Goal: Use online tool/utility: Utilize a website feature to perform a specific function

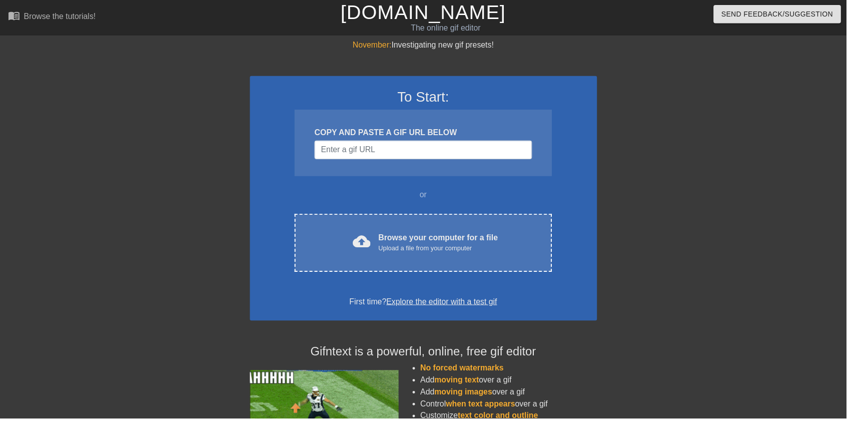
click at [392, 240] on div "Browse your computer for a file Upload a file from your computer" at bounding box center [442, 245] width 121 height 22
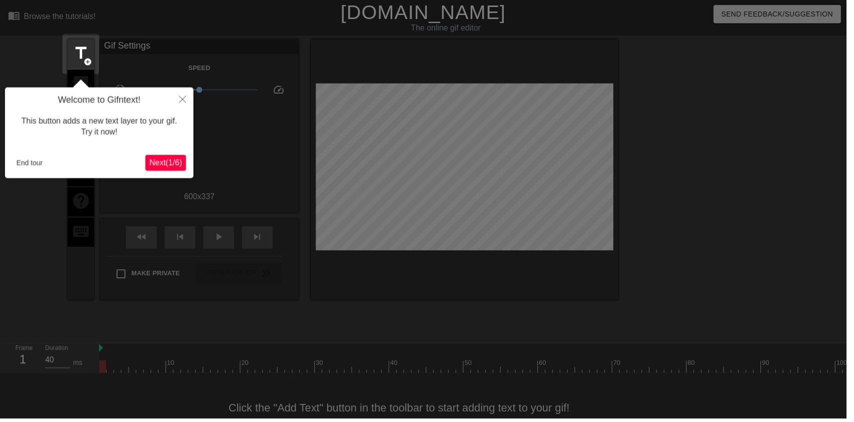
scroll to position [20, 0]
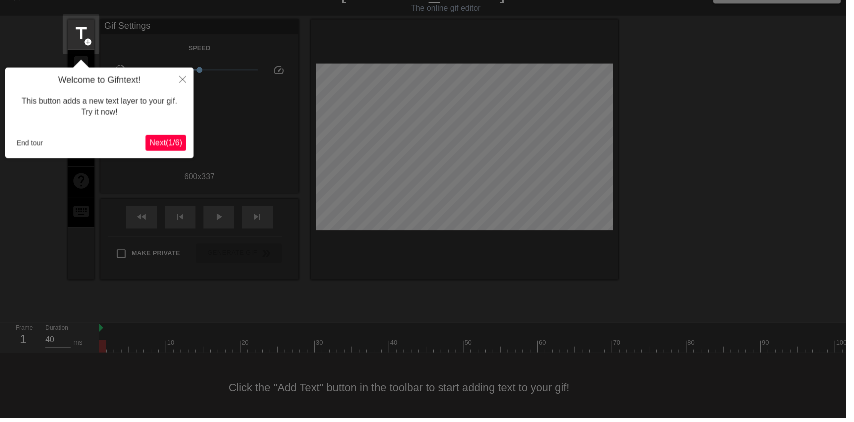
click at [6, 421] on div at bounding box center [427, 203] width 854 height 446
click at [17, 138] on button "End tour" at bounding box center [30, 144] width 35 height 15
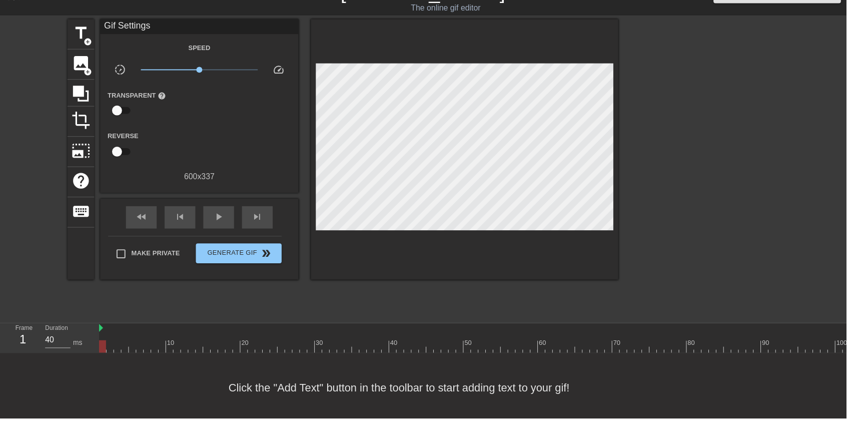
click at [77, 55] on span "image" at bounding box center [81, 64] width 19 height 19
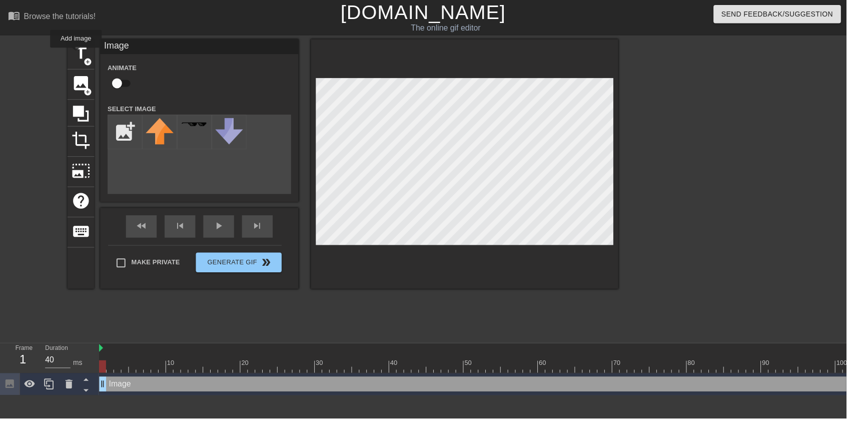
scroll to position [0, 0]
click at [117, 82] on input "checkbox" at bounding box center [118, 84] width 57 height 19
checkbox input "true"
click at [115, 123] on input "file" at bounding box center [126, 133] width 34 height 34
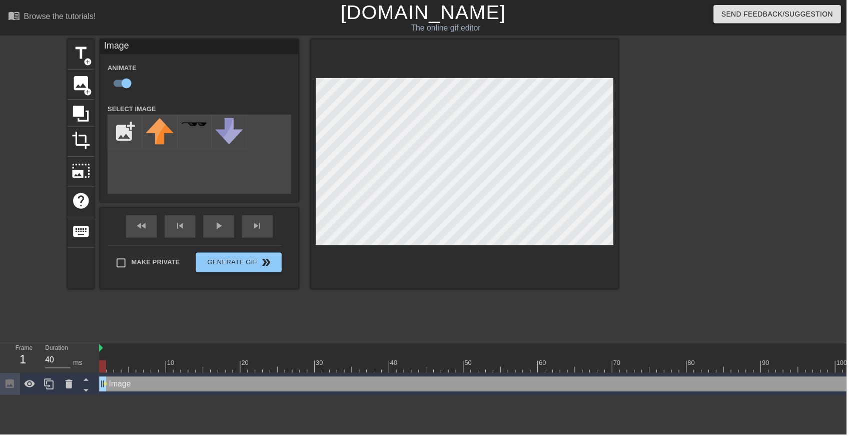
type input "C:\fakepath\987665.png"
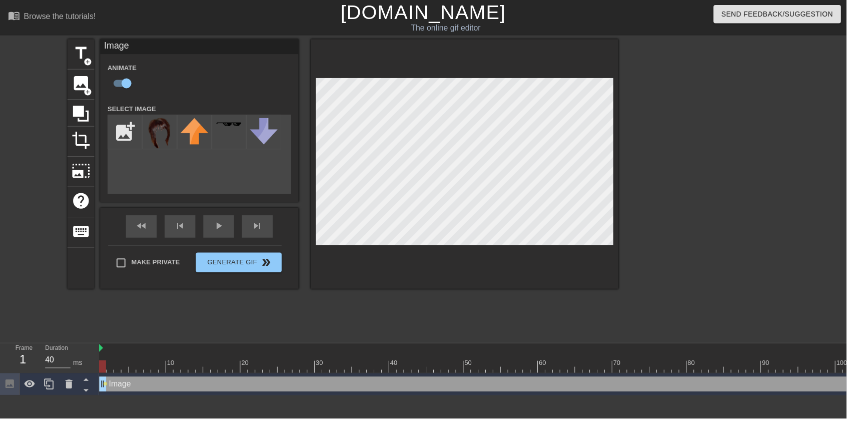
click at [157, 132] on img at bounding box center [161, 134] width 28 height 31
click at [218, 227] on div "fast_rewind skip_previous play_arrow skip_next" at bounding box center [201, 229] width 163 height 38
click at [227, 228] on div "fast_rewind skip_previous play_arrow skip_next" at bounding box center [201, 229] width 163 height 38
click at [219, 227] on div "fast_rewind skip_previous play_arrow skip_next" at bounding box center [201, 229] width 163 height 38
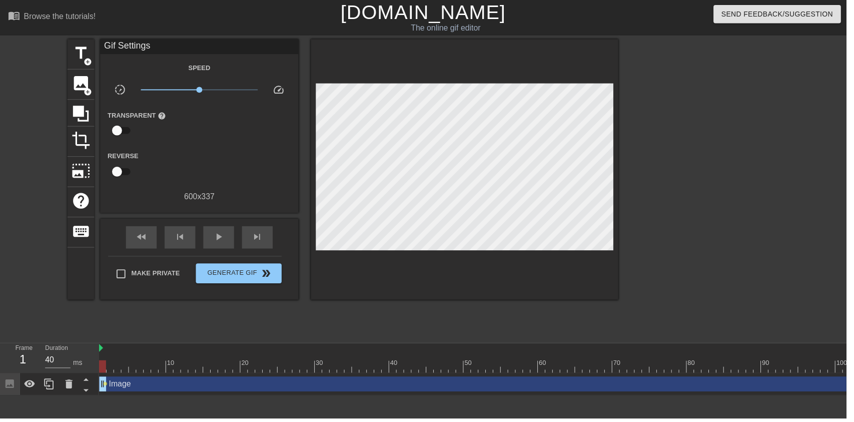
click at [220, 238] on span "play_arrow" at bounding box center [221, 239] width 12 height 12
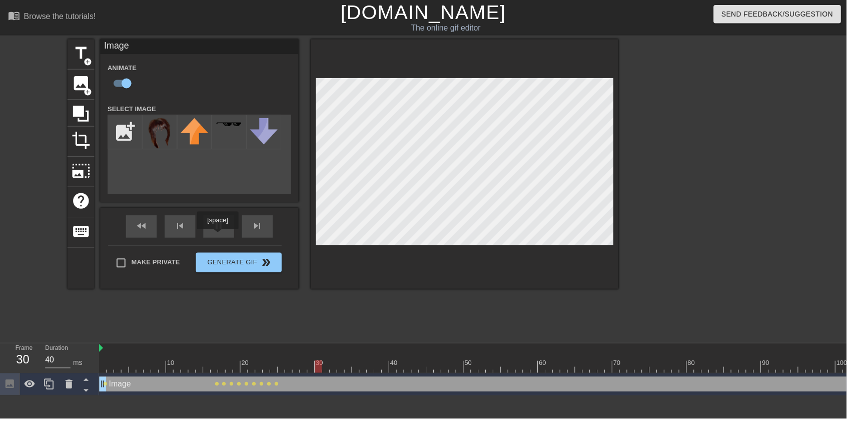
click at [226, 234] on div "pause" at bounding box center [220, 228] width 31 height 23
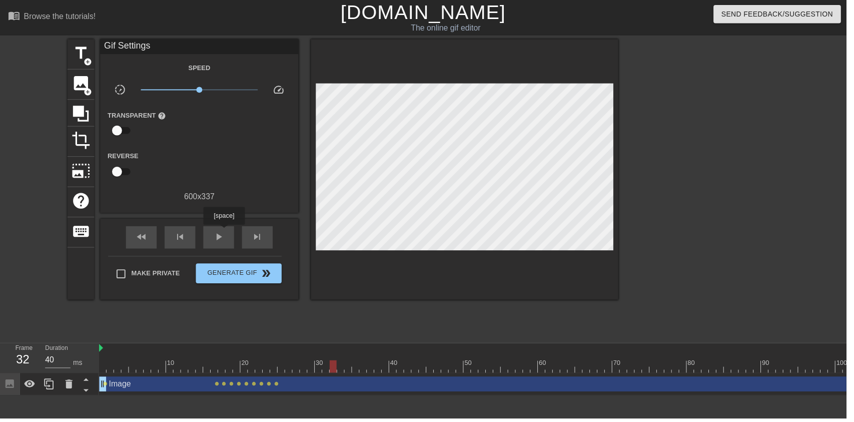
click at [226, 234] on span "play_arrow" at bounding box center [221, 239] width 12 height 12
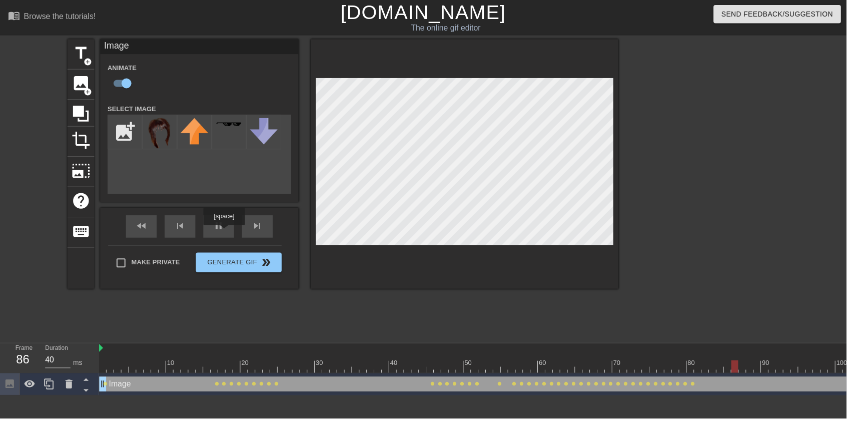
click at [209, 233] on div "pause" at bounding box center [220, 228] width 31 height 23
click at [216, 236] on div "play_arrow" at bounding box center [220, 228] width 31 height 23
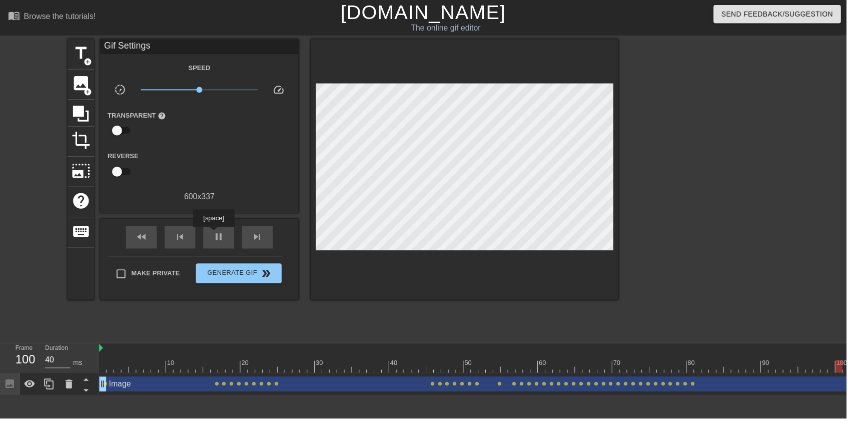
click at [223, 239] on span "pause" at bounding box center [221, 239] width 12 height 12
click at [225, 247] on div "play_arrow" at bounding box center [220, 239] width 31 height 23
click at [221, 241] on span "pause" at bounding box center [221, 239] width 12 height 12
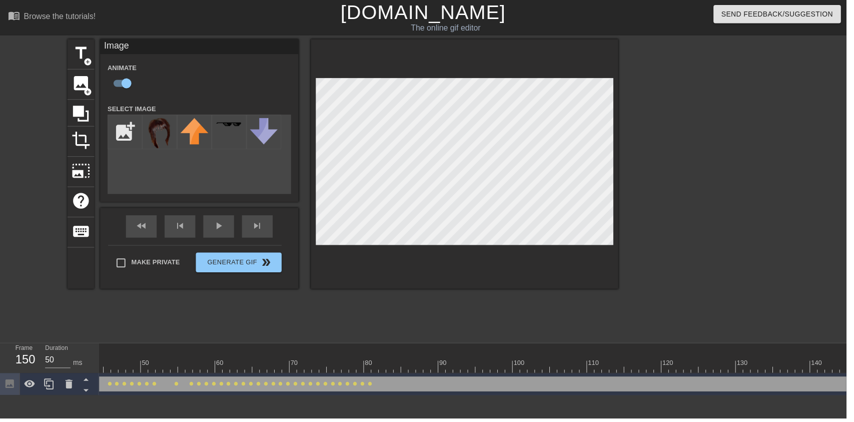
scroll to position [0, 329]
click at [610, 362] on div at bounding box center [608, 362] width 8 height 13
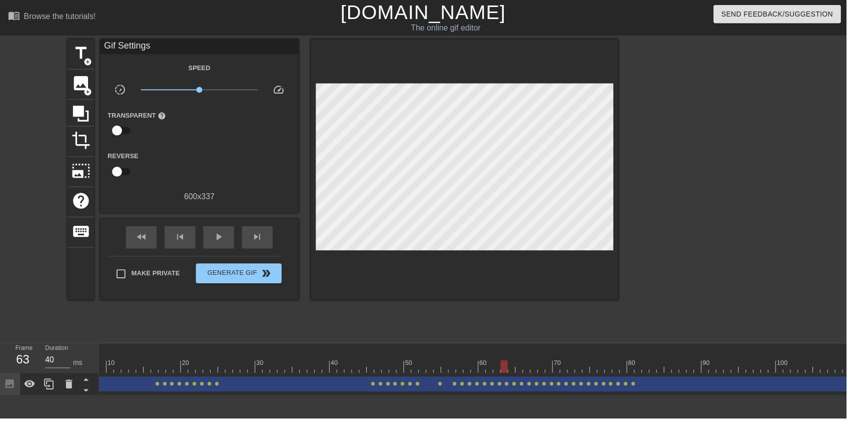
scroll to position [0, 0]
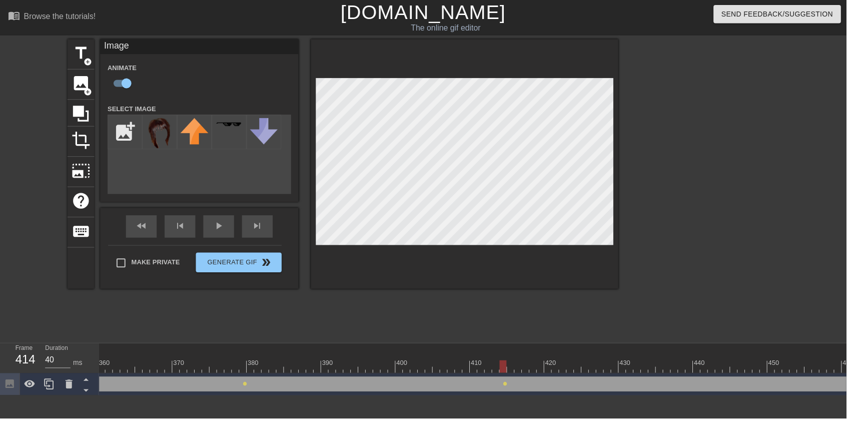
scroll to position [0, 2709]
click at [541, 365] on div at bounding box center [95, 369] width 5408 height 13
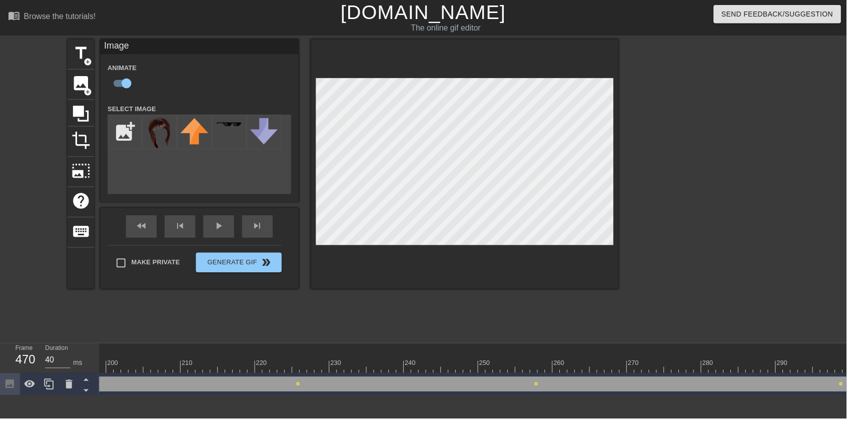
click at [212, 227] on div "fast_rewind skip_previous play_arrow skip_next" at bounding box center [201, 229] width 163 height 38
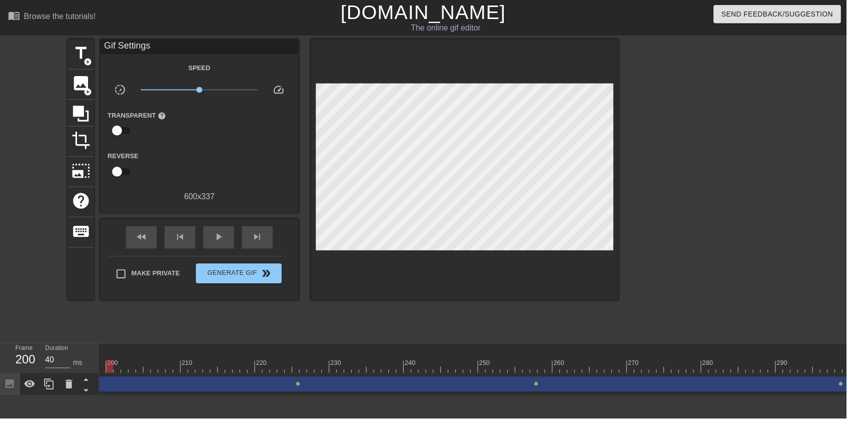
click at [229, 248] on div "play_arrow" at bounding box center [220, 239] width 31 height 23
click at [219, 248] on div "pause" at bounding box center [220, 239] width 31 height 23
click at [234, 244] on div "play_arrow" at bounding box center [220, 239] width 31 height 23
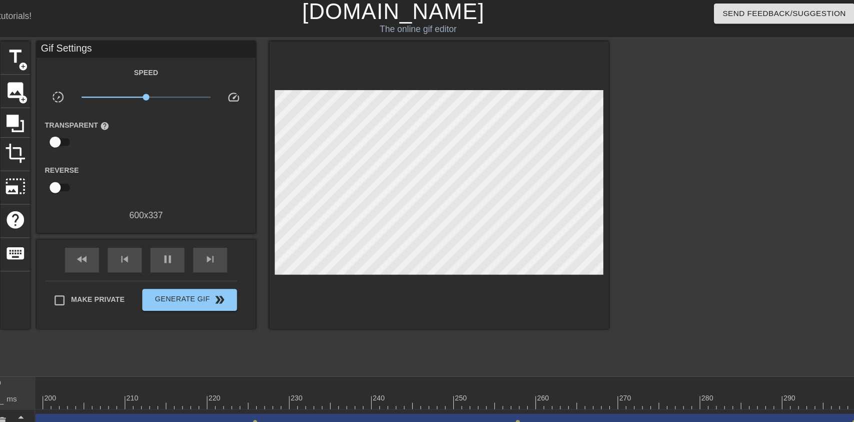
scroll to position [0, 0]
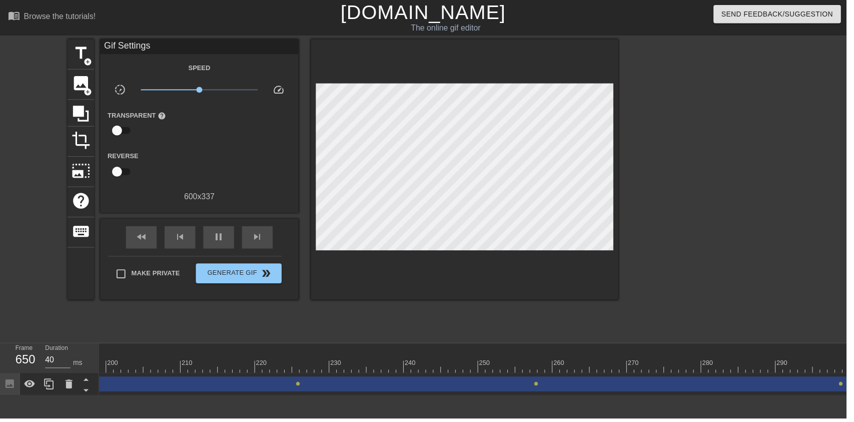
click at [230, 241] on div "play_arrow" at bounding box center [220, 239] width 31 height 23
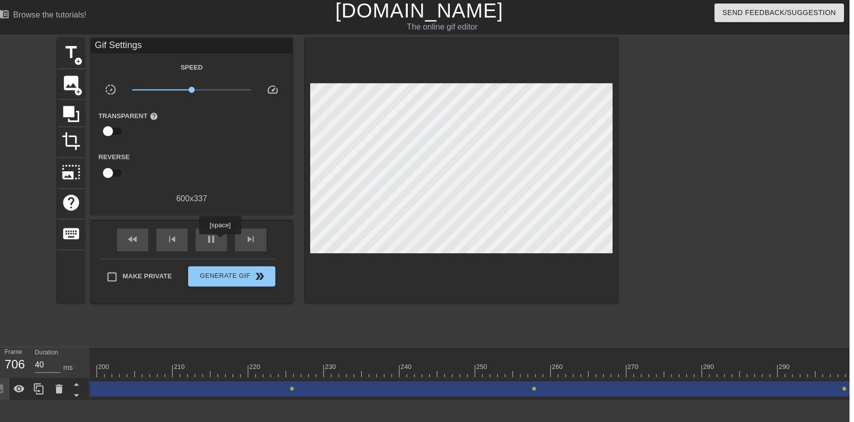
click at [236, 222] on div "fast_rewind skip_previous pause skip_next" at bounding box center [201, 240] width 163 height 38
type input "40"
click at [233, 237] on div "pause" at bounding box center [220, 239] width 31 height 23
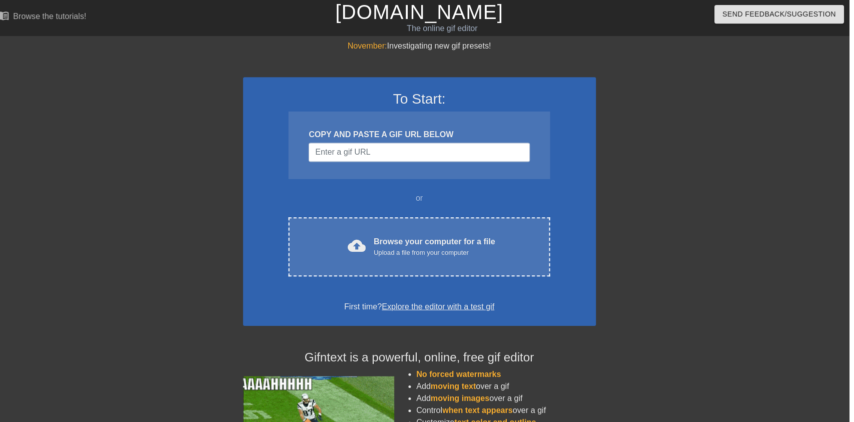
click at [502, 248] on div "cloud_upload Browse your computer for a file Upload a file from your computer" at bounding box center [426, 245] width 217 height 23
